Goal: Transaction & Acquisition: Purchase product/service

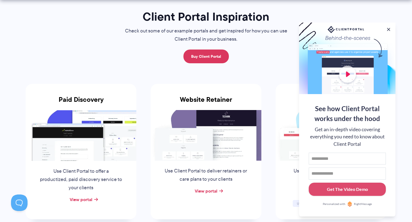
click at [389, 28] on button at bounding box center [389, 30] width 6 height 6
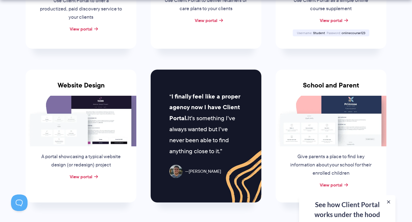
scroll to position [216, 0]
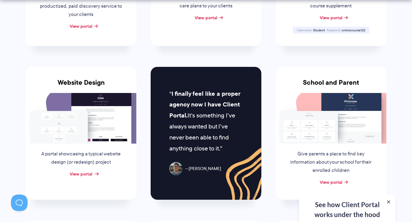
click at [91, 174] on link "View portal" at bounding box center [81, 174] width 23 height 7
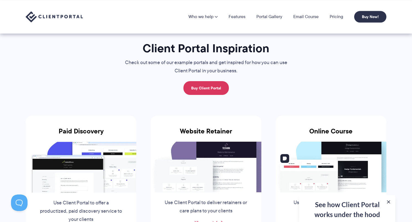
scroll to position [0, 0]
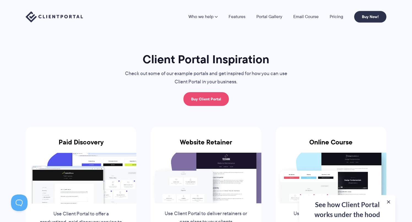
click at [215, 97] on link "Buy Client Portal" at bounding box center [206, 99] width 45 height 14
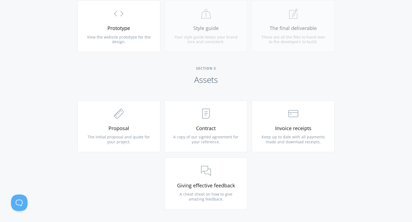
scroll to position [522, 0]
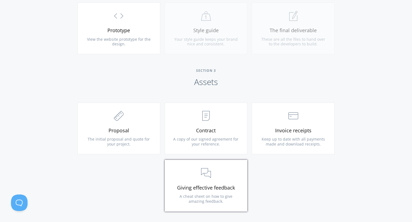
click at [171, 161] on link ".st0{fill:none;stroke:#000000;stroke-width:2;stroke-miterlimit:10;} 3. Communic…" at bounding box center [206, 186] width 83 height 52
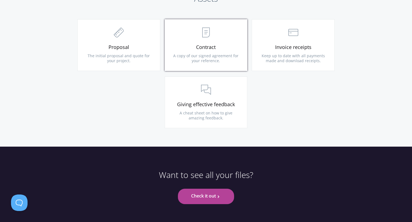
scroll to position [624, 0]
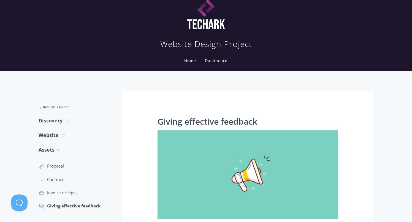
click at [178, 135] on img at bounding box center [248, 175] width 181 height 88
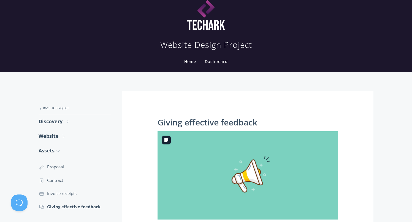
click at [180, 138] on img at bounding box center [248, 176] width 181 height 88
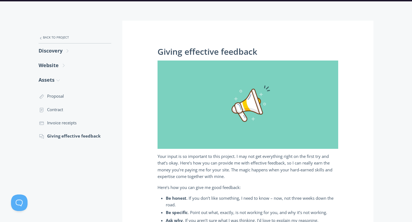
scroll to position [82, 0]
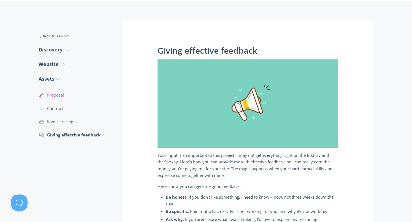
click at [63, 96] on link ".st0{fill:none;stroke:#000000;stroke-width:2;stroke-miterlimit:10;} 2. Design -…" at bounding box center [75, 94] width 73 height 13
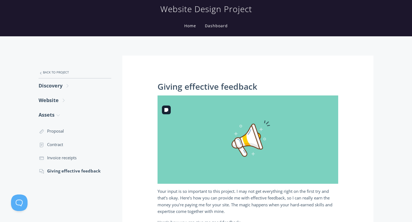
scroll to position [0, 0]
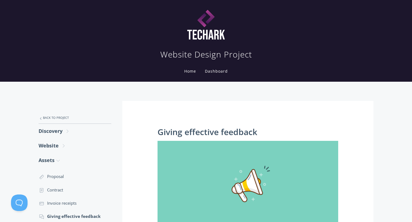
click at [239, 74] on nav "Website Design Project Home Dashboard" at bounding box center [206, 40] width 353 height 77
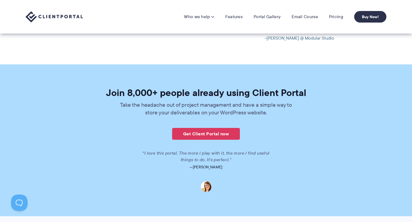
scroll to position [1265, 0]
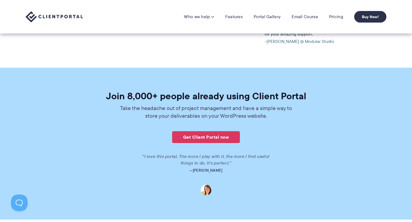
click at [223, 120] on div "Join 8,000+ people already using Client Portal Take the headache out of project…" at bounding box center [206, 144] width 318 height 104
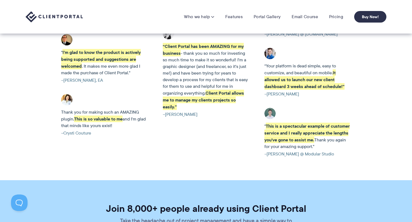
scroll to position [1152, 0]
drag, startPoint x: 223, startPoint y: 120, endPoint x: 226, endPoint y: 119, distance: 3.4
